Goal: Navigation & Orientation: Find specific page/section

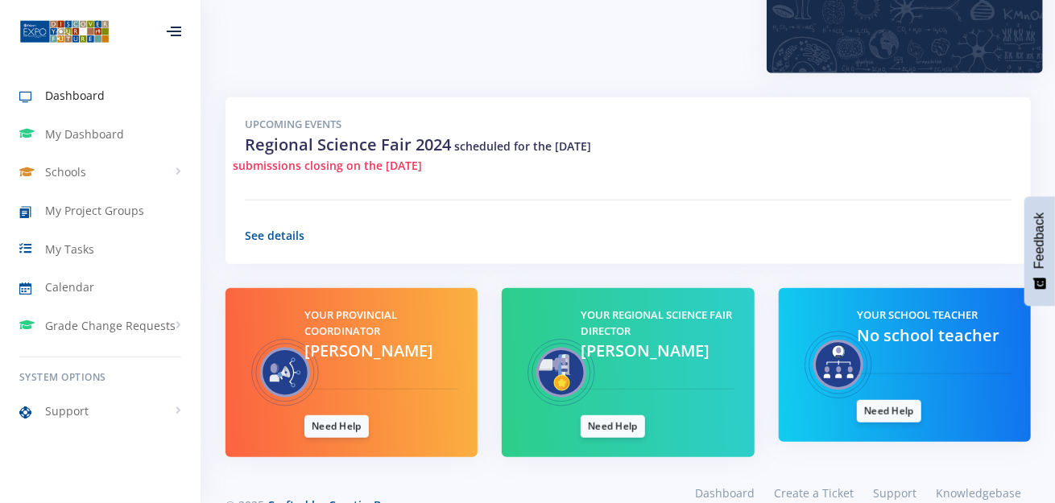
scroll to position [457, 0]
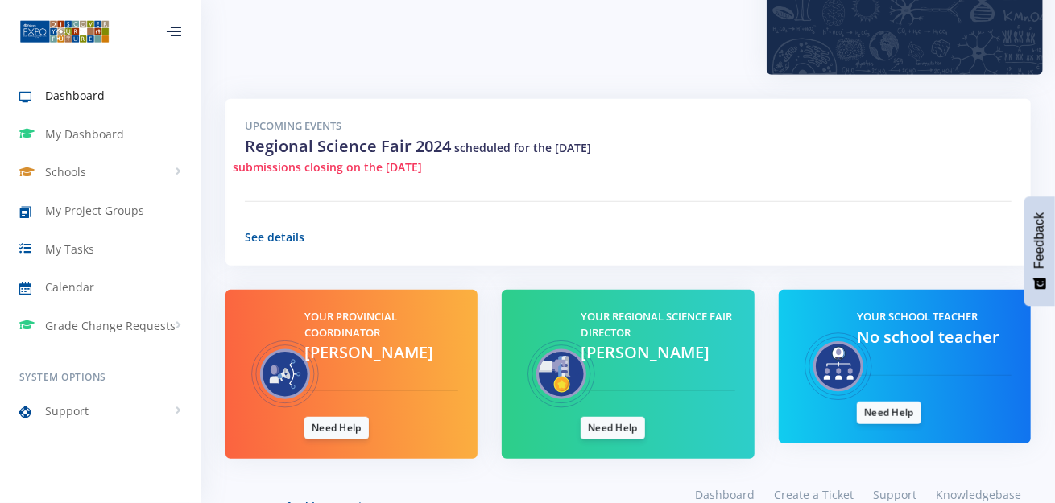
drag, startPoint x: 412, startPoint y: 151, endPoint x: 506, endPoint y: 155, distance: 94.3
click at [506, 155] on div "Upcoming Events Regional Science Fair 2024 scheduled for the [DATE] submissions…" at bounding box center [627, 182] width 805 height 167
click at [470, 140] on span "scheduled for the [DATE]" at bounding box center [522, 147] width 137 height 15
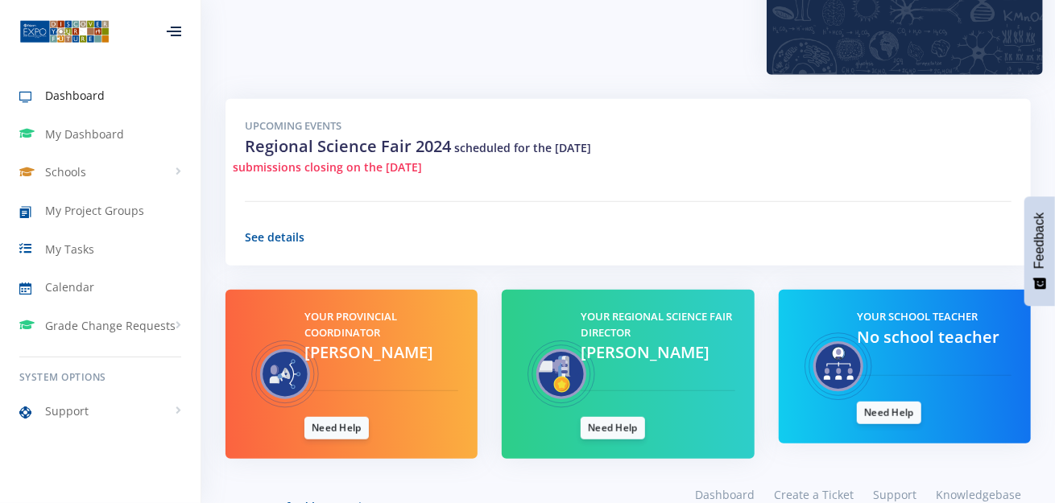
click at [473, 159] on div "submissions closing on the [DATE]" at bounding box center [628, 167] width 791 height 17
drag, startPoint x: 473, startPoint y: 139, endPoint x: 327, endPoint y: 142, distance: 145.8
click at [327, 159] on div "submissions closing on the [DATE]" at bounding box center [628, 167] width 791 height 17
click at [327, 159] on span "submissions closing on the [DATE]" at bounding box center [327, 167] width 189 height 17
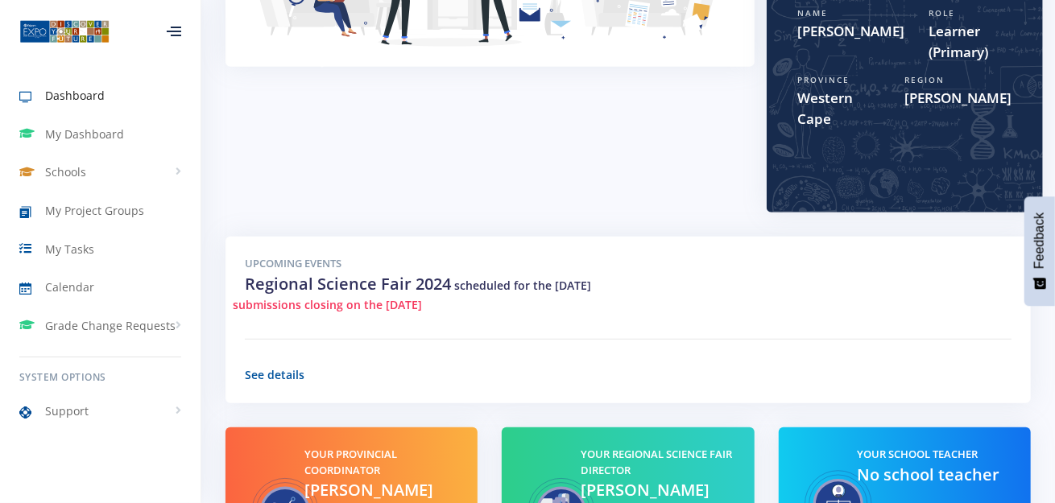
scroll to position [486, 0]
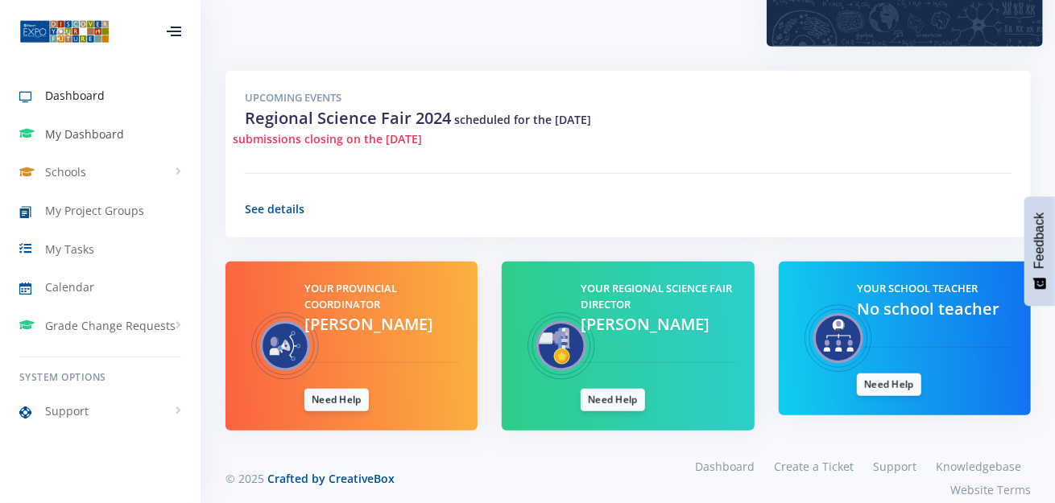
click at [104, 147] on link "My Dashboard" at bounding box center [100, 134] width 201 height 37
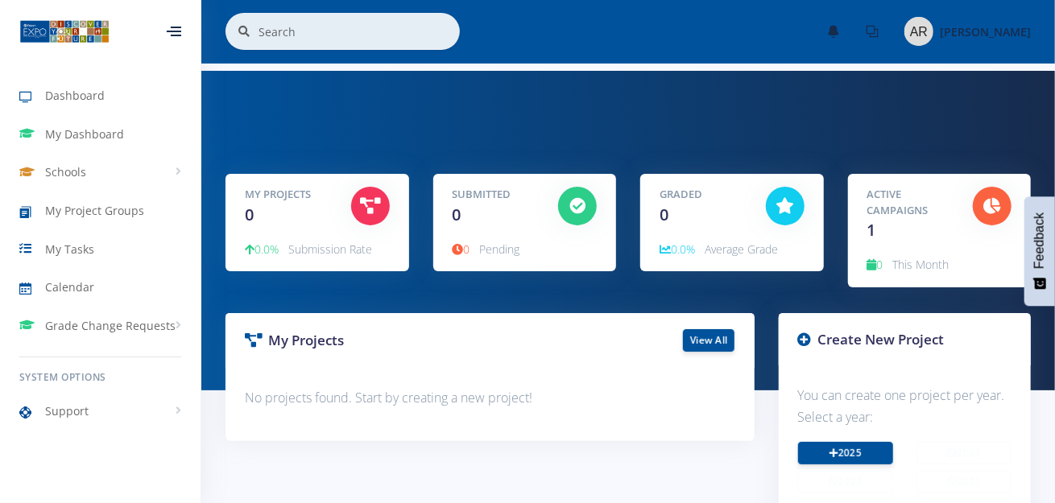
click at [102, 306] on ul "Dashboard My Dashboard Schools View Schools My Project Groups My Tasks Calendar…" at bounding box center [100, 210] width 201 height 268
click at [832, 456] on icon at bounding box center [833, 453] width 9 height 10
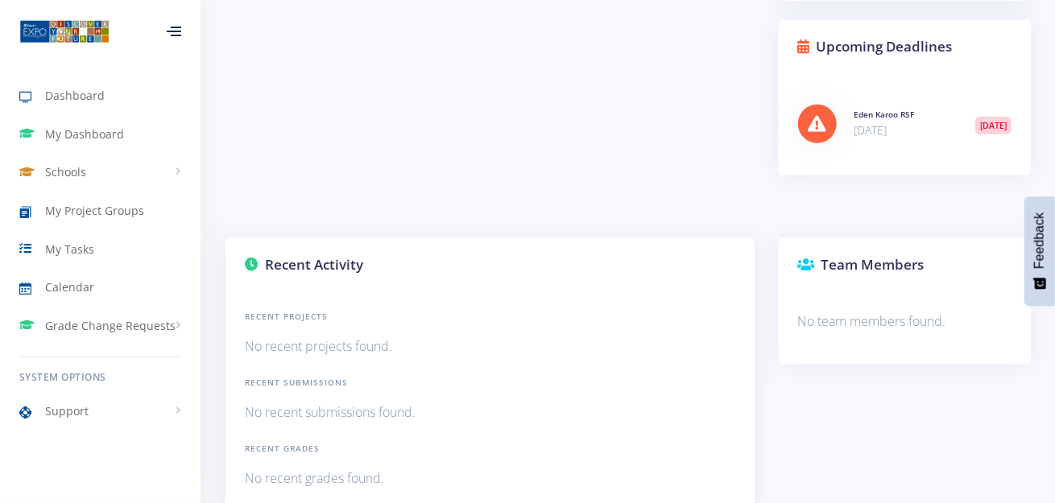
scroll to position [548, 0]
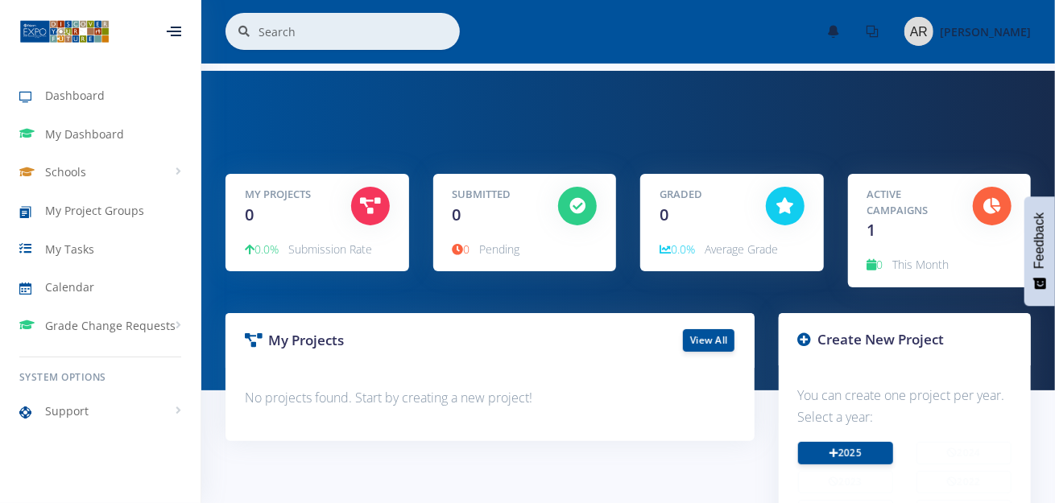
scroll to position [0, 0]
click at [479, 81] on div "My Projects 0 0.0% Submission Rate 0 0" at bounding box center [628, 231] width 854 height 320
click at [613, 40] on div "× You have 0 notifications." at bounding box center [627, 31] width 805 height 37
click at [631, 48] on div "× You have 0 notifications." at bounding box center [627, 31] width 805 height 37
click at [275, 77] on div "My Projects 0 0.0% Submission Rate 0 0" at bounding box center [628, 231] width 854 height 320
